Goal: Navigation & Orientation: Understand site structure

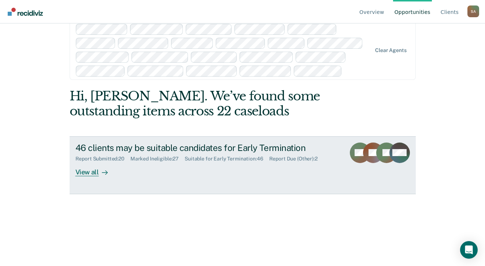
scroll to position [21, 0]
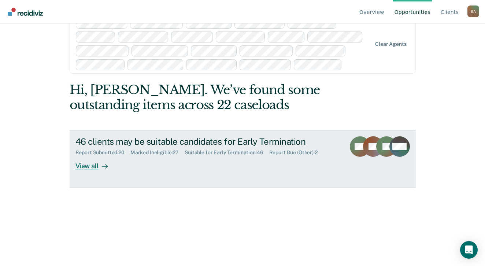
click at [83, 166] on div "View all" at bounding box center [95, 163] width 41 height 14
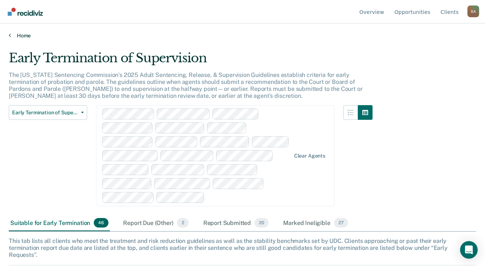
click at [25, 34] on link "Home" at bounding box center [242, 35] width 467 height 7
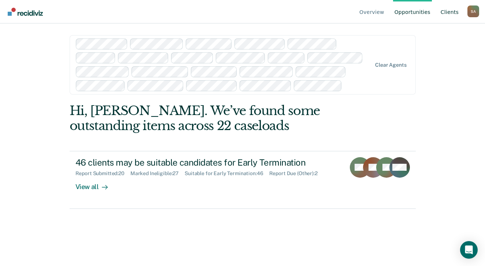
click at [444, 11] on link "Client s" at bounding box center [449, 11] width 21 height 23
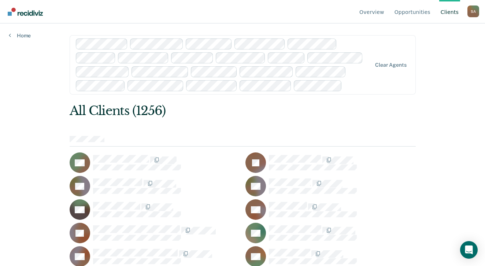
click at [217, 116] on div "All Clients (1256)" at bounding box center [208, 110] width 277 height 15
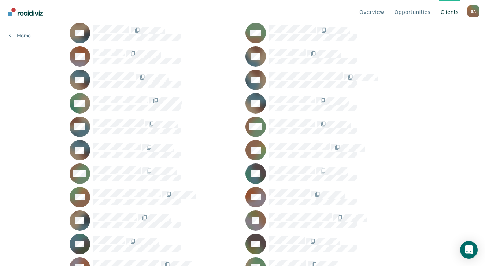
scroll to position [1319, 0]
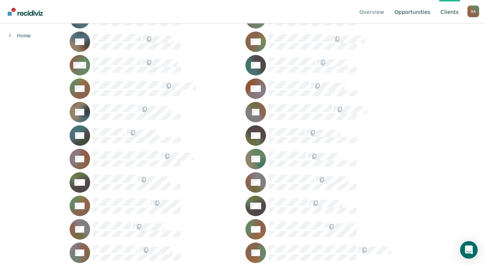
click at [414, 14] on link "Opportunities" at bounding box center [412, 11] width 39 height 23
